Goal: Find specific page/section: Find specific page/section

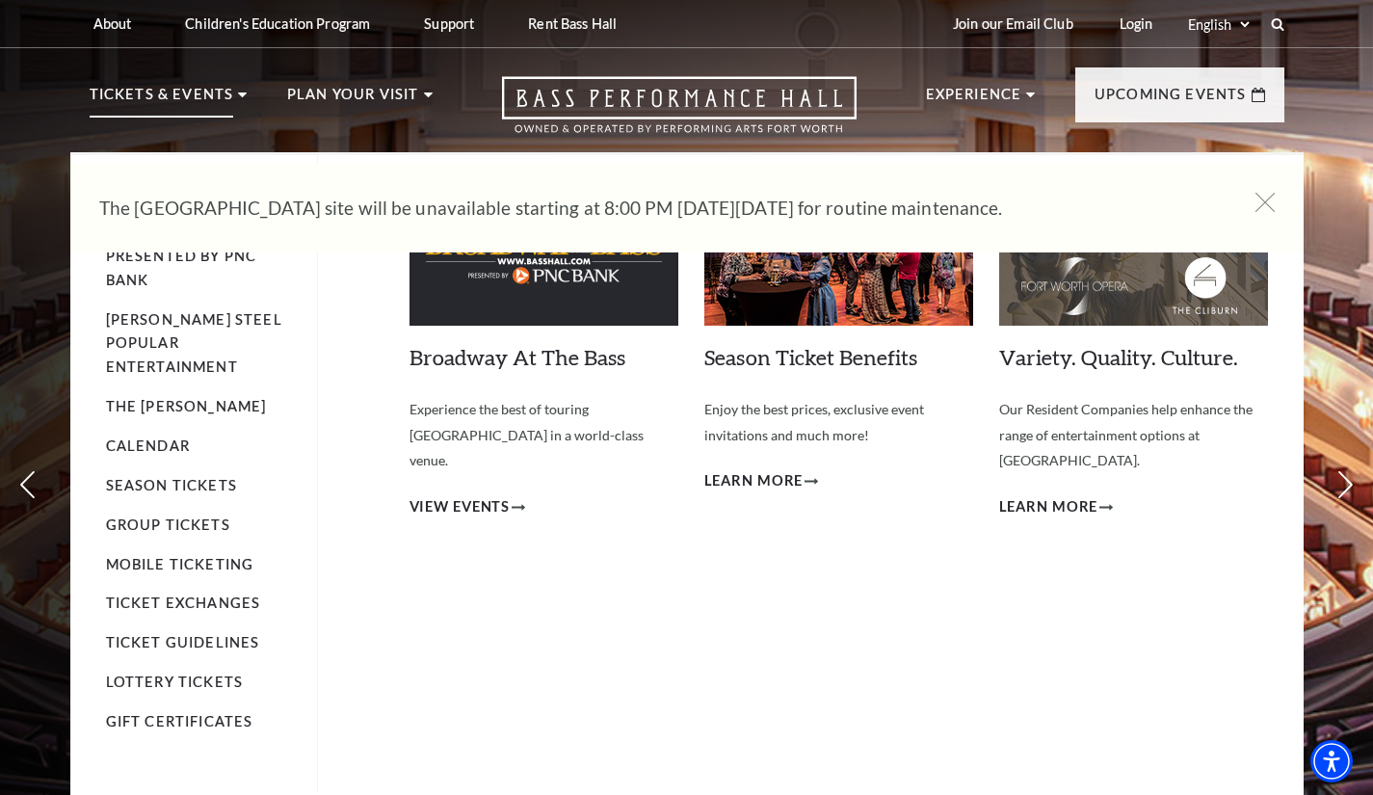
click at [181, 103] on p "Tickets & Events" at bounding box center [162, 100] width 145 height 35
click at [150, 437] on link "Calendar" at bounding box center [148, 445] width 84 height 16
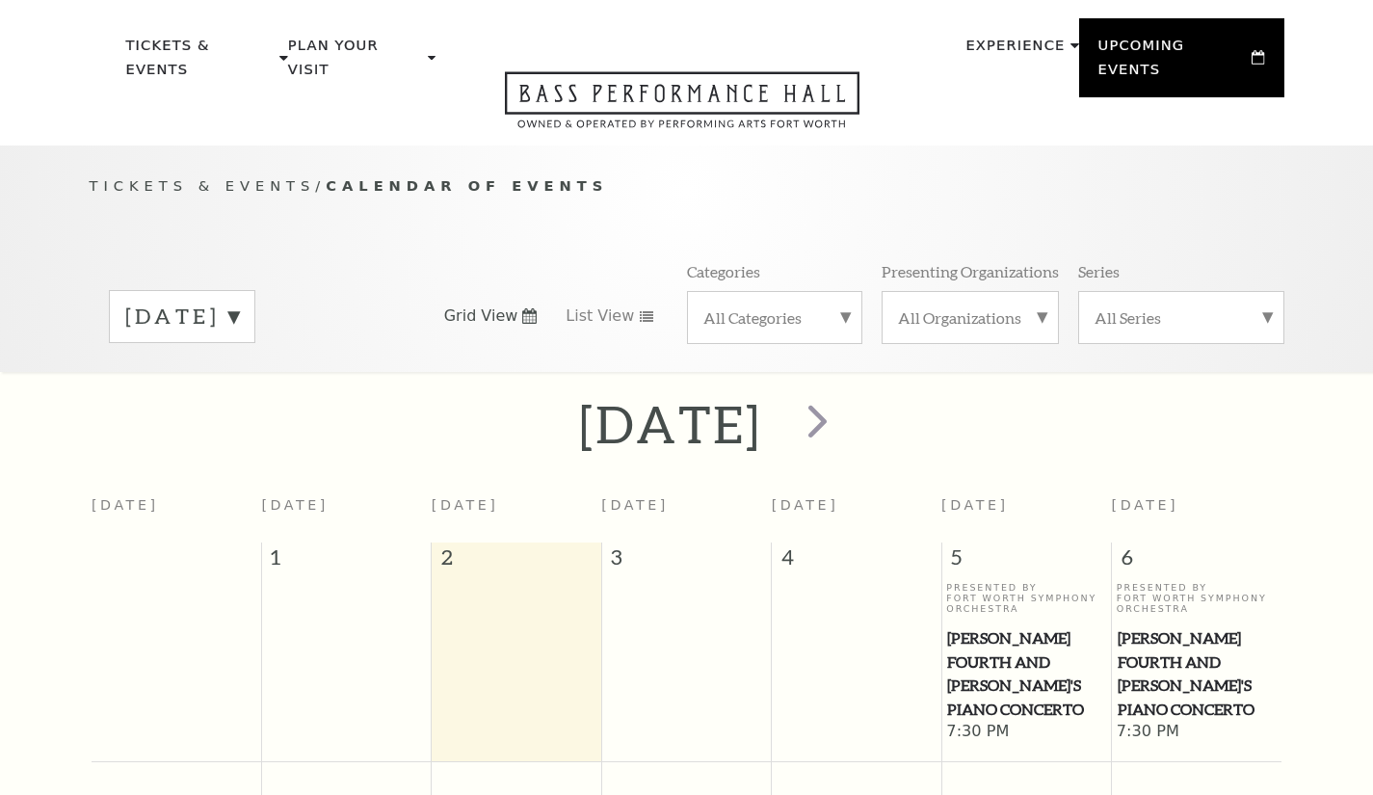
scroll to position [171, 0]
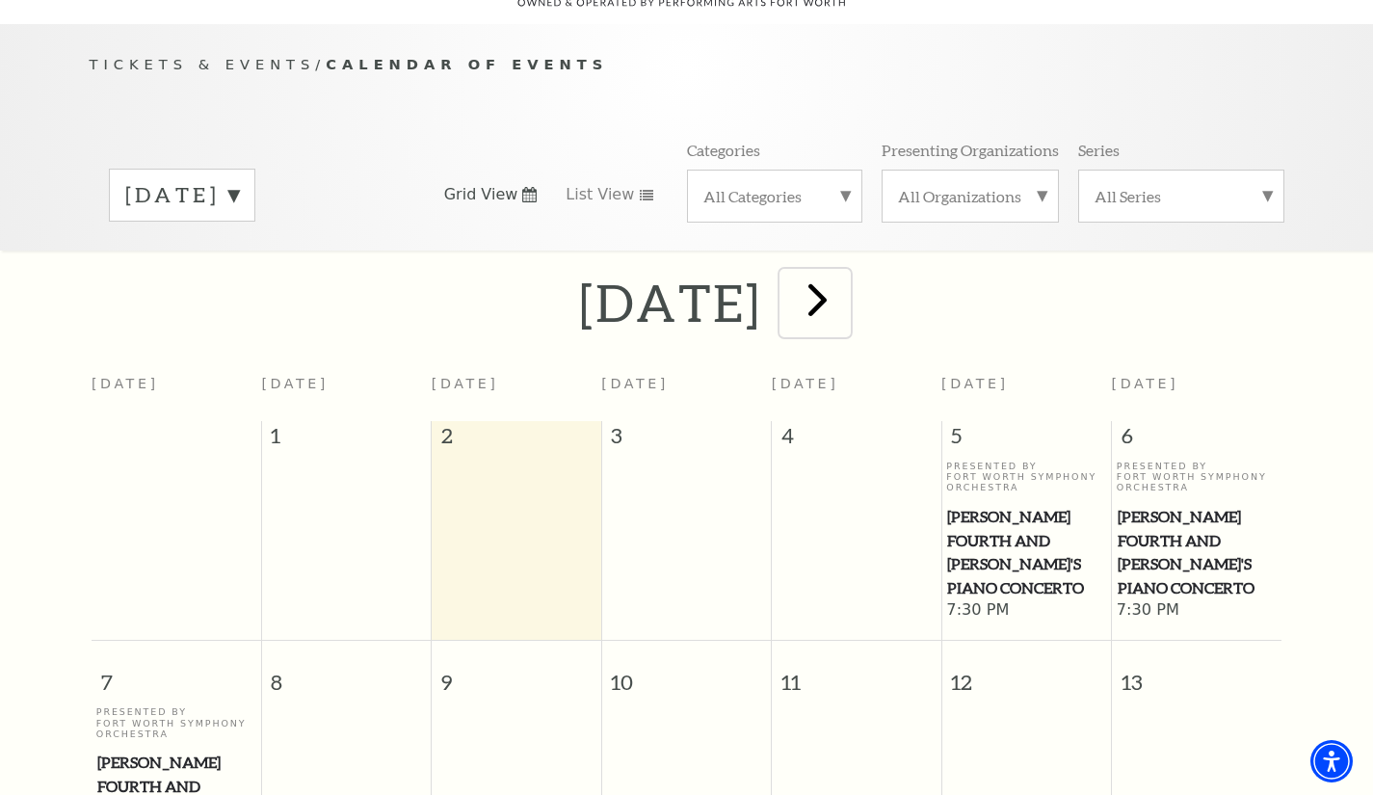
click at [845, 272] on span "next" at bounding box center [817, 299] width 55 height 55
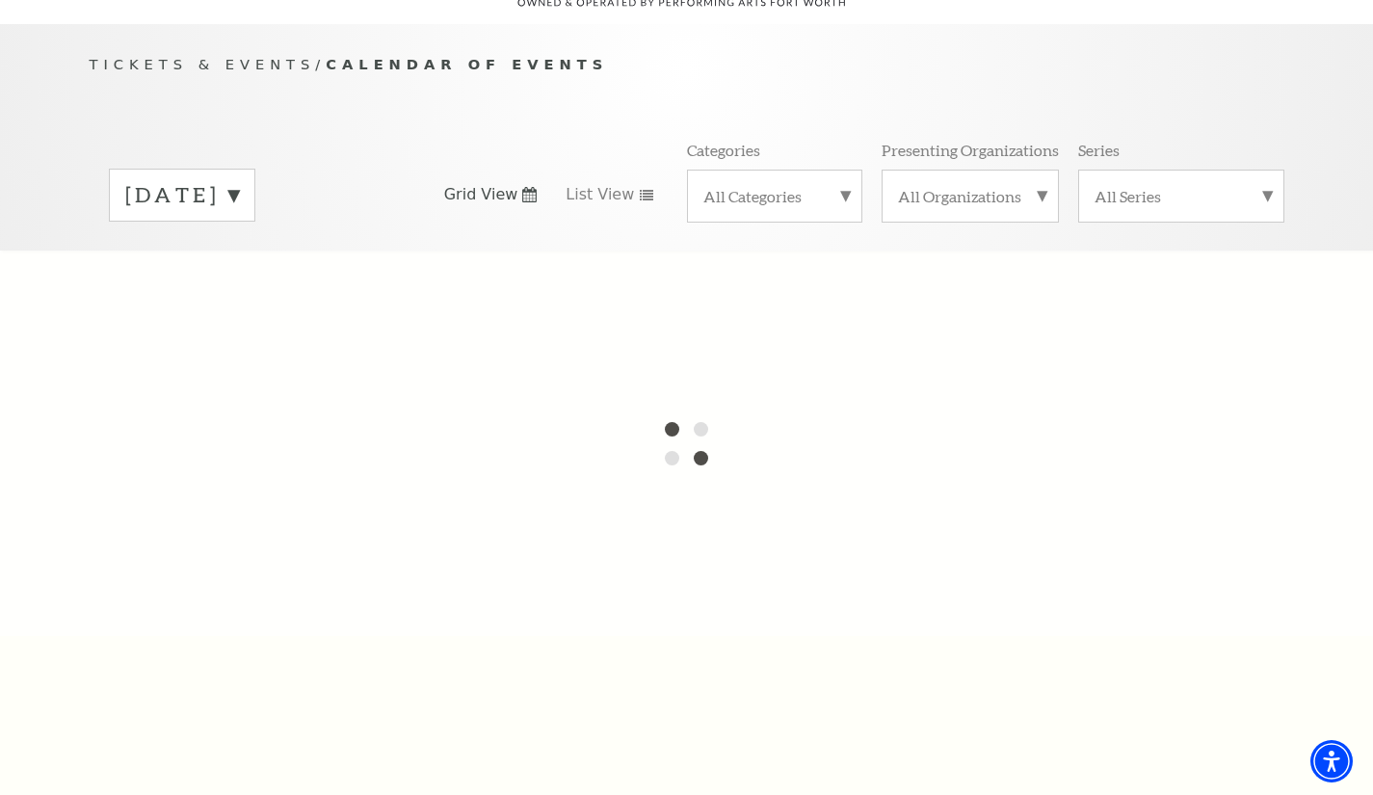
click at [239, 180] on label "[DATE]" at bounding box center [182, 195] width 114 height 30
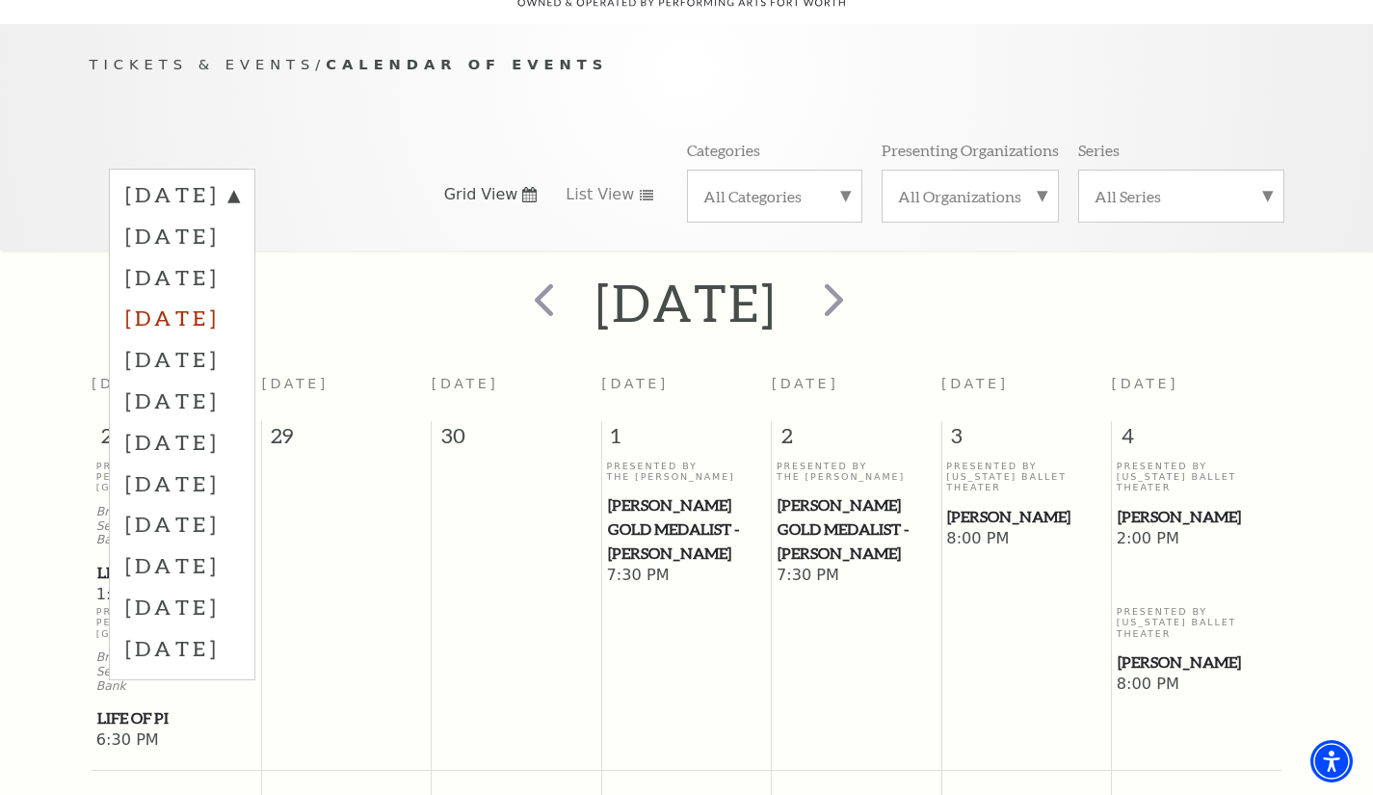
click at [239, 297] on label "[DATE]" at bounding box center [182, 317] width 114 height 41
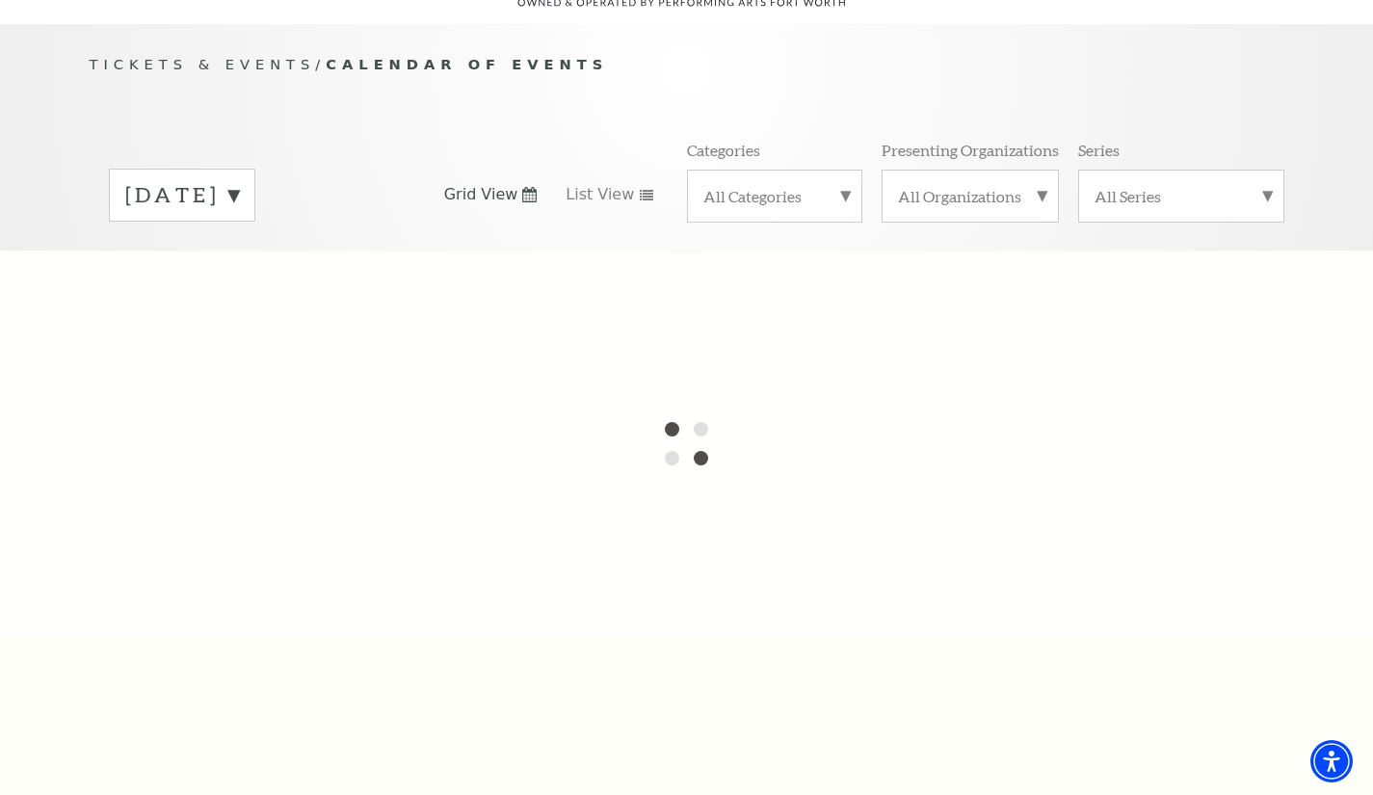
click at [444, 295] on div at bounding box center [686, 443] width 1373 height 385
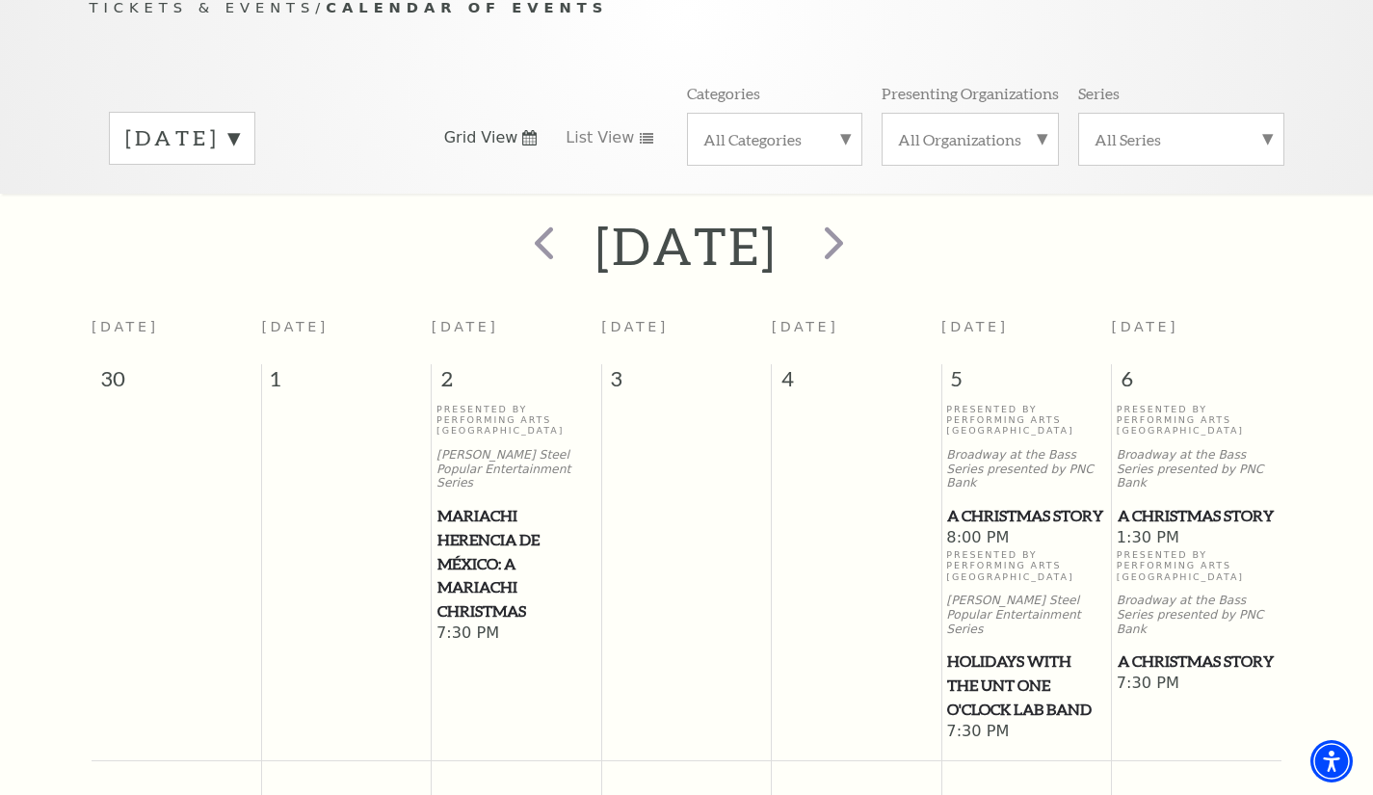
scroll to position [0, 0]
